Goal: Check status: Check status

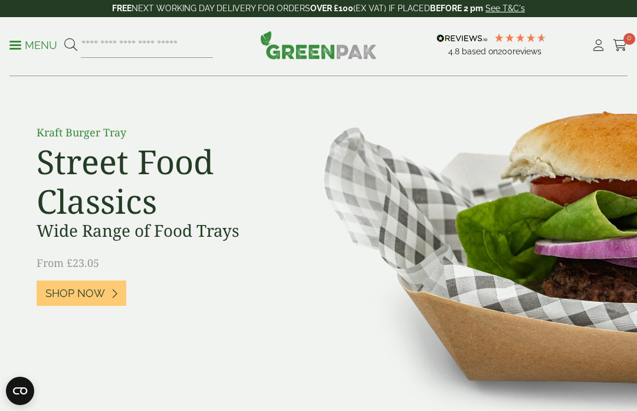
scroll to position [68, 0]
click at [596, 45] on icon at bounding box center [598, 46] width 15 height 12
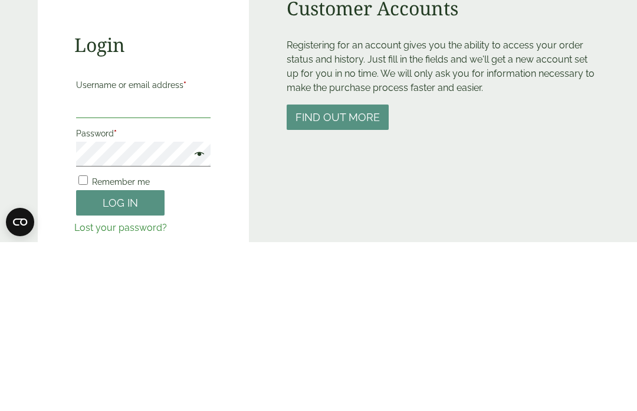
type input "**********"
click at [120, 359] on button "Log in" at bounding box center [120, 371] width 89 height 25
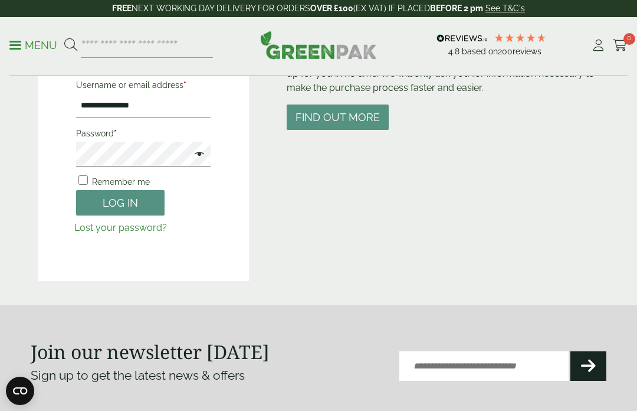
click at [127, 202] on button "Log in" at bounding box center [120, 202] width 89 height 25
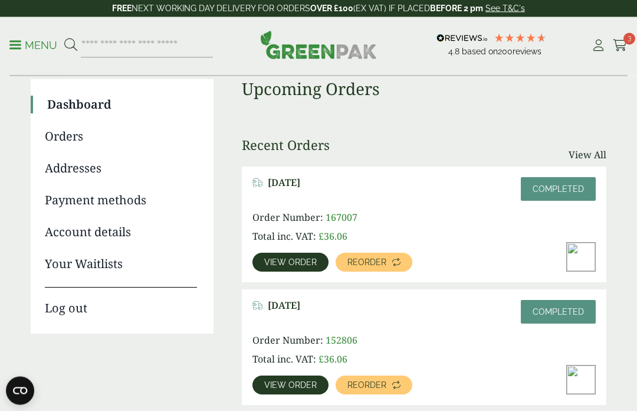
scroll to position [92, 0]
click at [298, 264] on span "View order" at bounding box center [290, 262] width 53 height 8
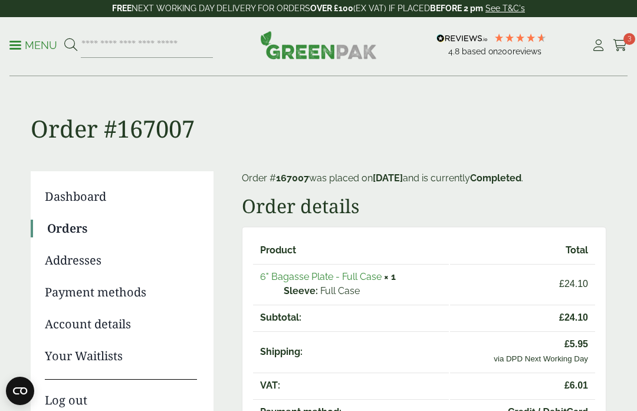
click at [297, 174] on mark "167007" at bounding box center [292, 177] width 33 height 11
click at [403, 182] on mark "[DATE]" at bounding box center [388, 177] width 30 height 11
click at [522, 180] on mark "Completed" at bounding box center [495, 177] width 51 height 11
click at [403, 182] on mark "[DATE]" at bounding box center [388, 177] width 30 height 11
click at [329, 179] on p "Order # 167007 was placed on [DATE] and is currently Completed ." at bounding box center [424, 178] width 365 height 14
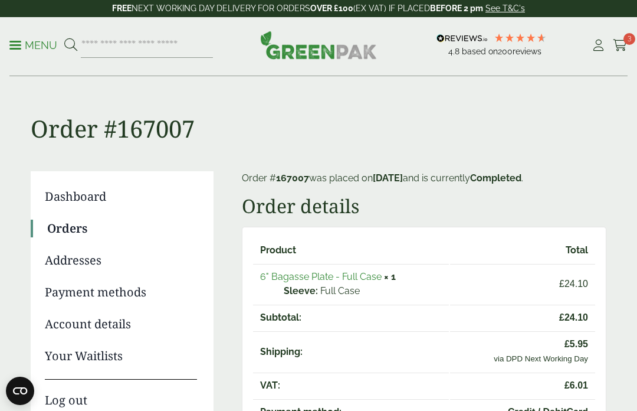
click at [343, 182] on p "Order # 167007 was placed on [DATE] and is currently Completed ." at bounding box center [424, 178] width 365 height 14
click at [403, 176] on mark "[DATE]" at bounding box center [388, 177] width 30 height 11
click at [55, 230] on link "Orders" at bounding box center [122, 229] width 150 height 18
